Goal: Check status

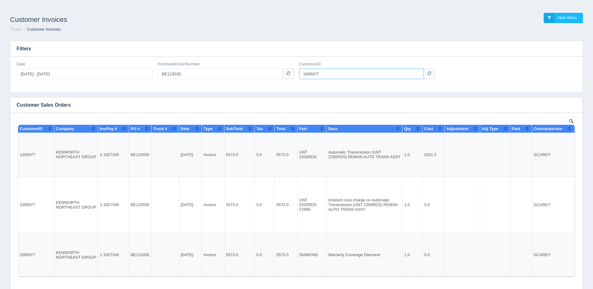
drag, startPoint x: 0, startPoint y: 0, endPoint x: 278, endPoint y: 74, distance: 287.4
click at [278, 74] on div "Date [DATE] - [DATE] PurchaseOrderNumber BE123035 CustomerID 1005977" at bounding box center [296, 72] width 565 height 23
click at [330, 76] on input "CustomerID" at bounding box center [361, 73] width 125 height 11
type input "1006107"
drag, startPoint x: 269, startPoint y: 73, endPoint x: 85, endPoint y: 80, distance: 184.0
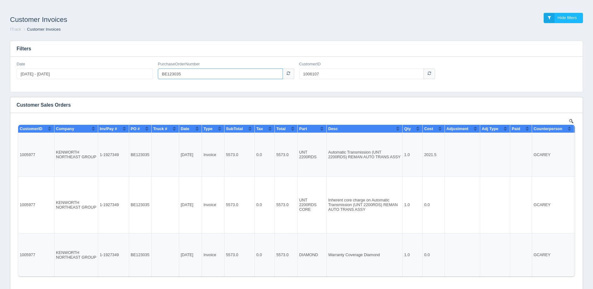
click at [85, 80] on div "Date [DATE] - [DATE] PurchaseOrderNumber BE123035 CustomerID 1006107" at bounding box center [296, 72] width 565 height 23
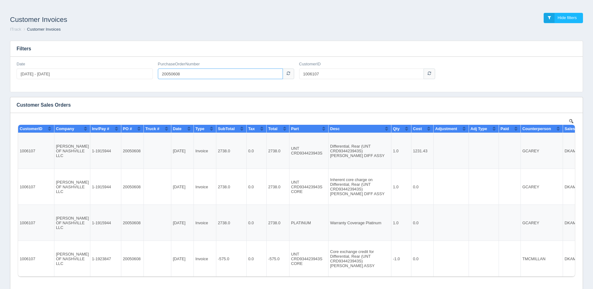
click at [176, 71] on input "20050608" at bounding box center [220, 73] width 125 height 11
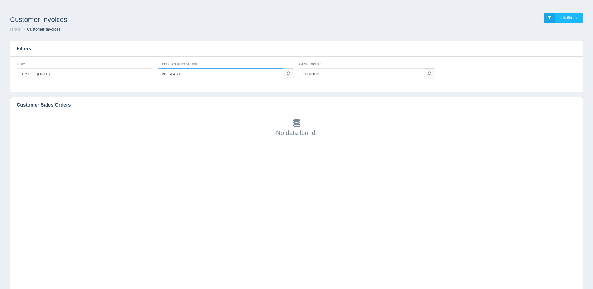
drag, startPoint x: 202, startPoint y: 75, endPoint x: 151, endPoint y: 77, distance: 51.0
click at [151, 77] on div "Date [DATE] - [DATE] PurchaseOrderNumber 20050459 CustomerID 1006107" at bounding box center [296, 72] width 565 height 23
drag, startPoint x: 183, startPoint y: 73, endPoint x: 129, endPoint y: 73, distance: 54.1
click at [129, 73] on div "Date [DATE] - [DATE] PurchaseOrderNumber 20050459 CustomerID 1006107" at bounding box center [296, 72] width 565 height 23
drag, startPoint x: 188, startPoint y: 75, endPoint x: 134, endPoint y: 74, distance: 54.4
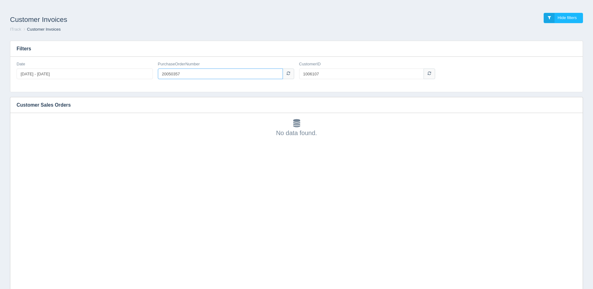
click at [134, 74] on div "Date [DATE] - [DATE] PurchaseOrderNumber 20050357 CustomerID 1006107" at bounding box center [296, 72] width 565 height 23
type input "20050238"
